Goal: Obtain resource: Download file/media

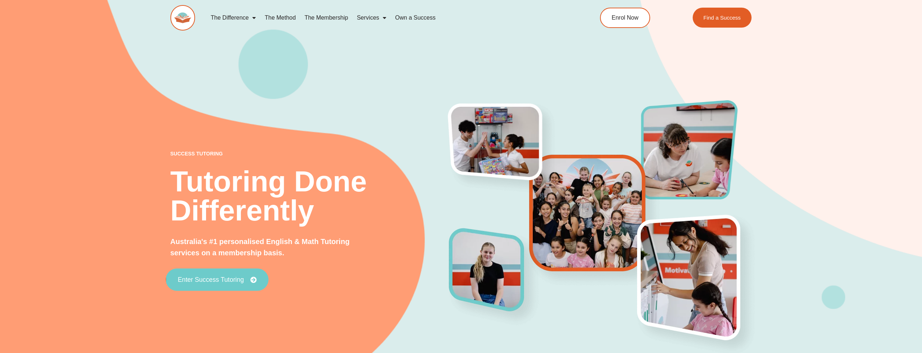
click at [221, 284] on link "Enter Success Tutoring" at bounding box center [217, 279] width 103 height 23
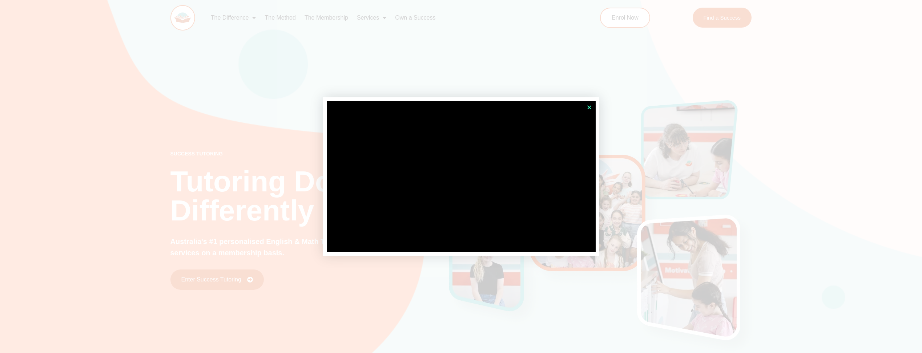
click at [589, 106] on icon "Close" at bounding box center [588, 107] width 5 height 5
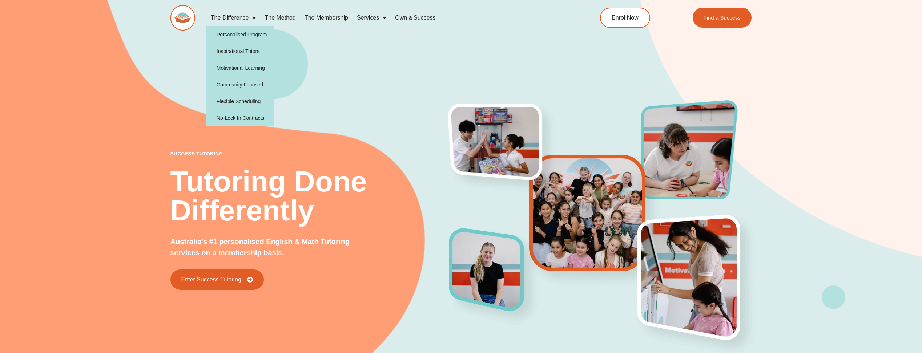
click at [250, 19] on span "Menu" at bounding box center [252, 17] width 7 height 13
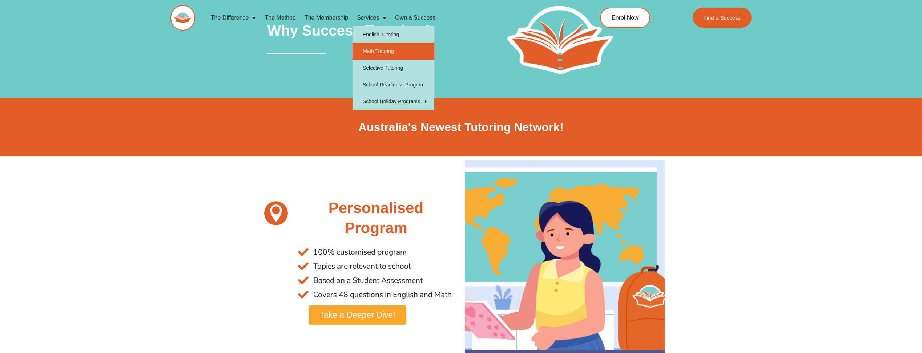
click at [375, 49] on link "Math Tutoring" at bounding box center [393, 51] width 82 height 17
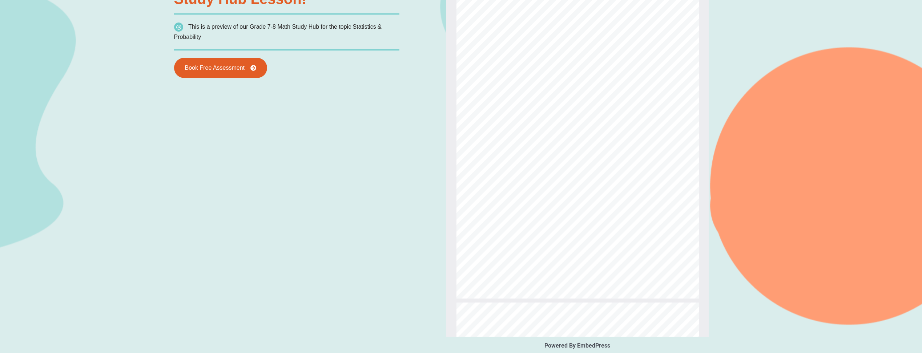
scroll to position [872, 0]
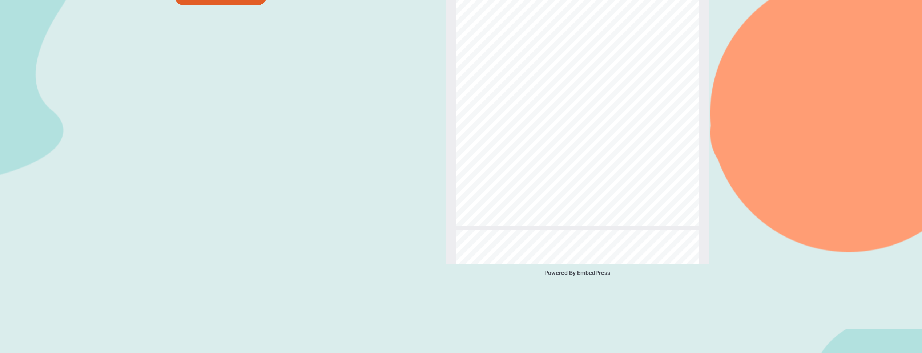
type input "*"
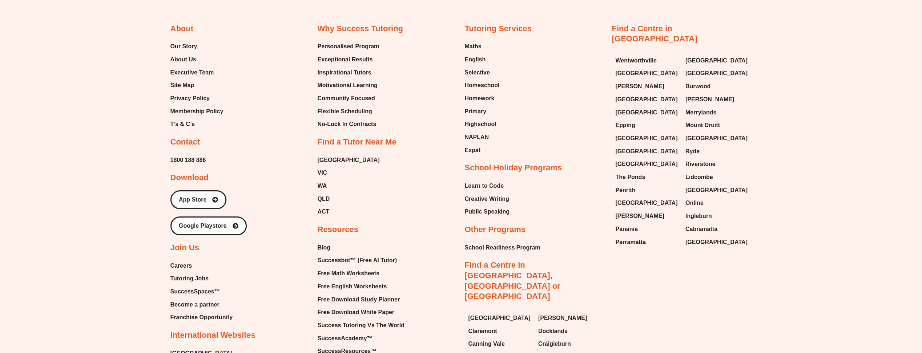
scroll to position [2979, 0]
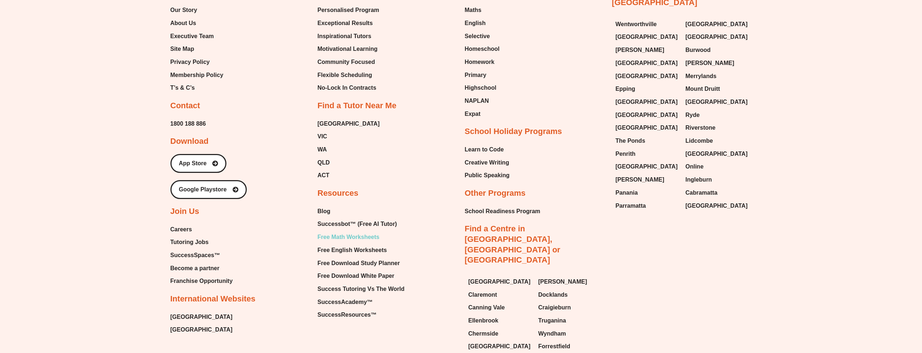
click at [352, 233] on span "Free Math Worksheets" at bounding box center [349, 237] width 62 height 11
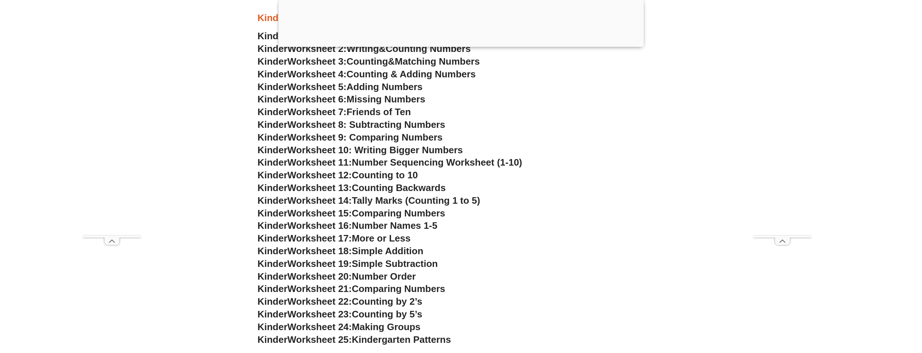
scroll to position [472, 0]
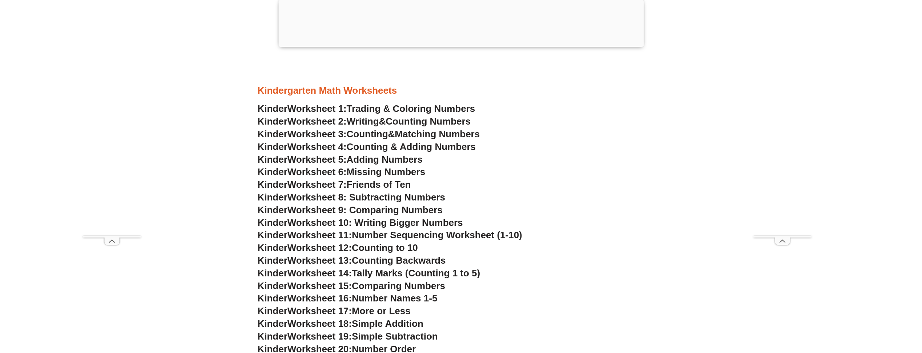
click at [420, 105] on span "Trading & Coloring Numbers" at bounding box center [411, 108] width 129 height 11
drag, startPoint x: 419, startPoint y: 121, endPoint x: 416, endPoint y: 118, distance: 4.1
click at [419, 121] on span "Counting Numbers" at bounding box center [427, 121] width 85 height 11
click at [387, 133] on span "Counting" at bounding box center [367, 134] width 41 height 11
